Goal: Task Accomplishment & Management: Contribute content

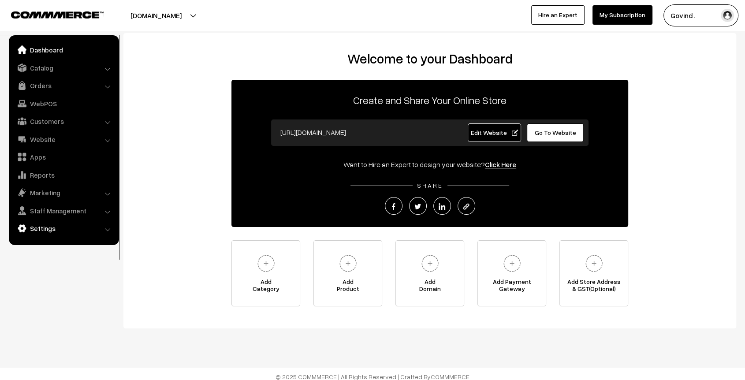
click at [41, 226] on link "Settings" at bounding box center [63, 228] width 105 height 16
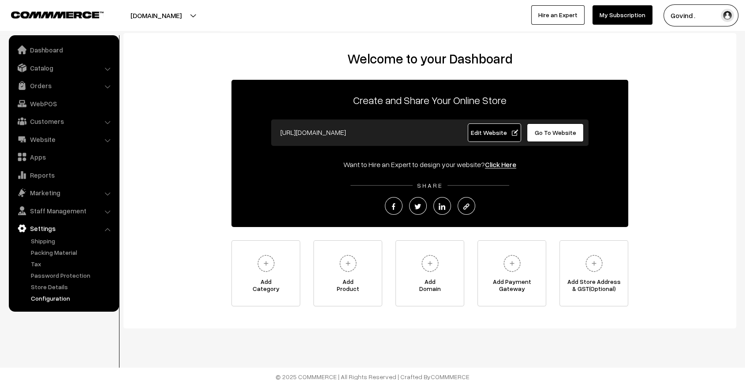
click at [56, 300] on link "Configuration" at bounding box center [72, 297] width 87 height 9
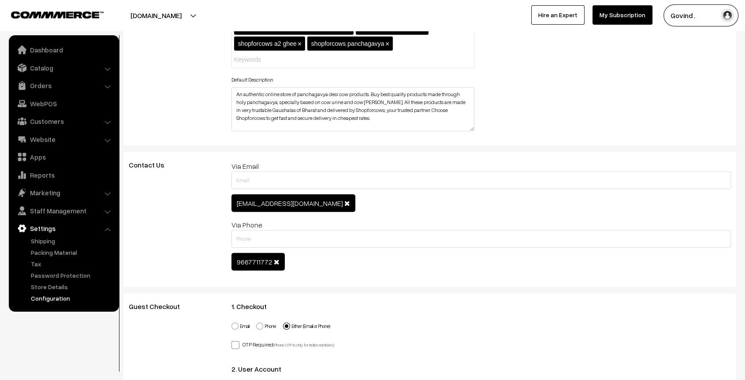
scroll to position [2161, 0]
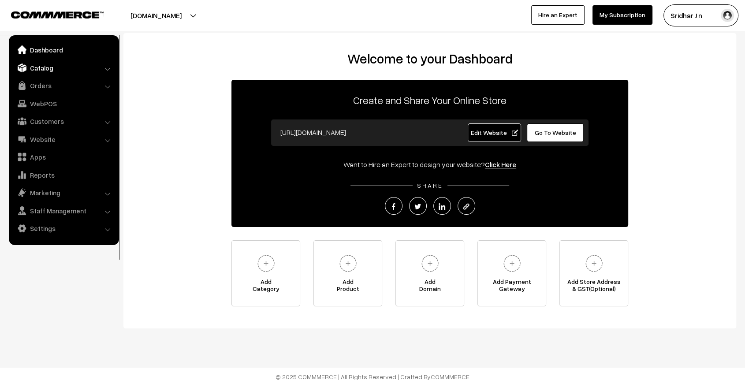
click at [45, 70] on link "Catalog" at bounding box center [63, 68] width 105 height 16
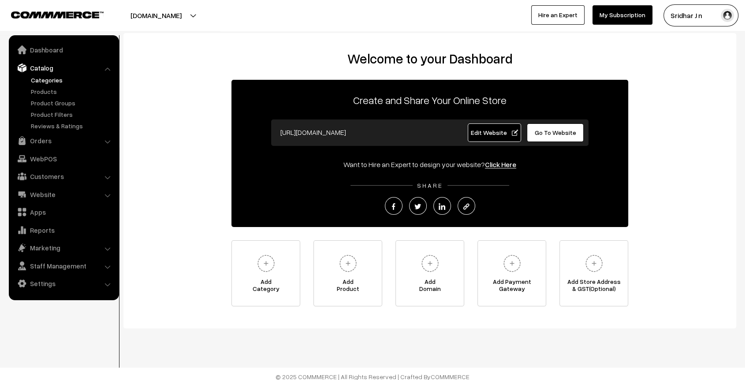
click at [49, 77] on link "Categories" at bounding box center [72, 79] width 87 height 9
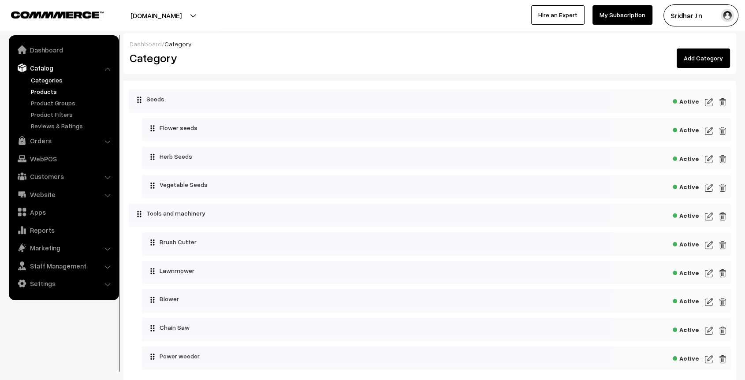
click at [44, 92] on link "Products" at bounding box center [72, 91] width 87 height 9
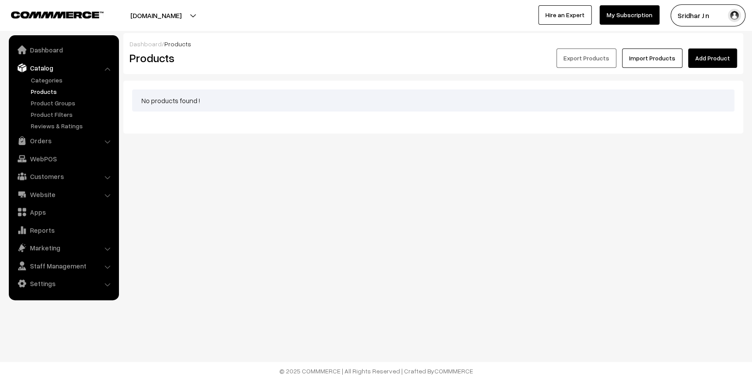
click at [714, 56] on link "Add Product" at bounding box center [712, 57] width 49 height 19
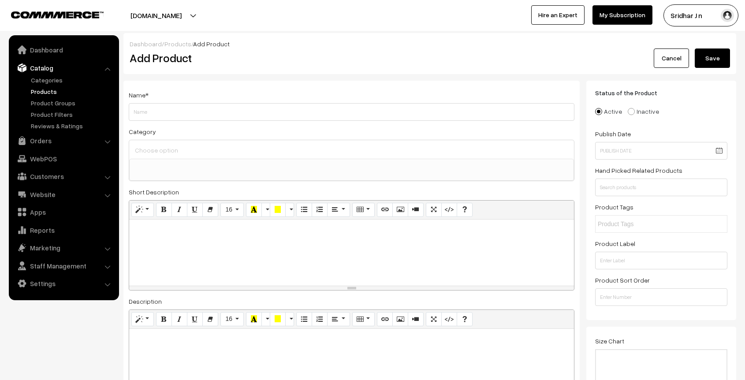
select select
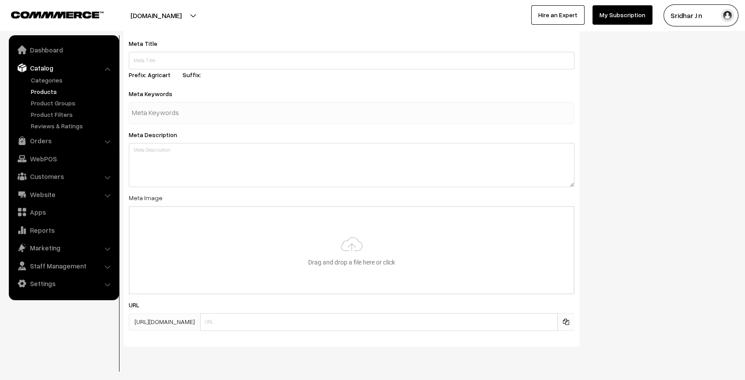
scroll to position [1285, 0]
